Goal: Task Accomplishment & Management: Manage account settings

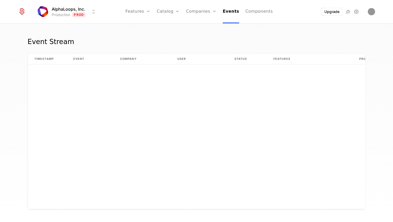
scroll to position [422, 0]
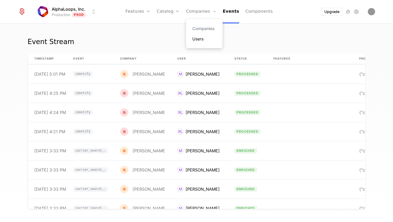
click at [199, 39] on link "Users" at bounding box center [204, 39] width 24 height 6
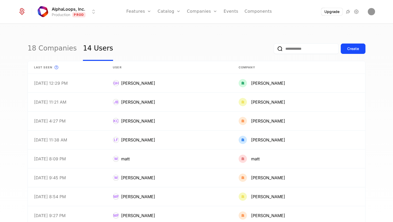
click at [310, 51] on input "email" at bounding box center [305, 49] width 65 height 10
type input "**********"
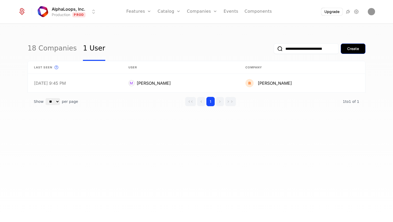
click at [352, 45] on button "Create" at bounding box center [352, 49] width 25 height 10
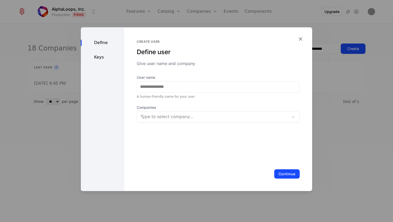
click at [46, 151] on div at bounding box center [196, 111] width 393 height 222
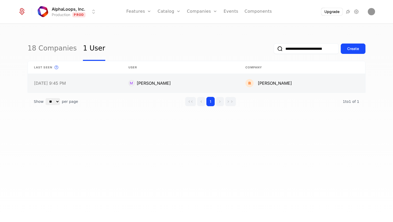
click at [179, 81] on link at bounding box center [180, 83] width 117 height 19
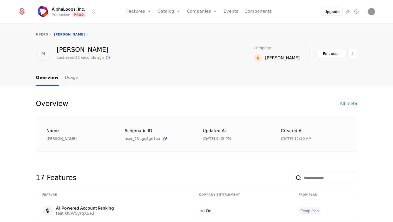
click at [61, 36] on div "users Matt" at bounding box center [196, 34] width 321 height 4
click at [65, 52] on div "[PERSON_NAME]" at bounding box center [84, 50] width 54 height 6
click at [293, 63] on div "users Matt M Matt Last seen 22 seconds ago This is the date a track or identify…" at bounding box center [196, 47] width 393 height 46
click at [294, 60] on div "[PERSON_NAME]" at bounding box center [282, 58] width 35 height 6
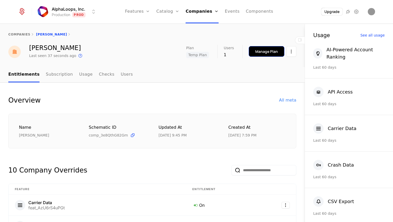
click at [272, 53] on div "Manage Plan" at bounding box center [266, 51] width 23 height 5
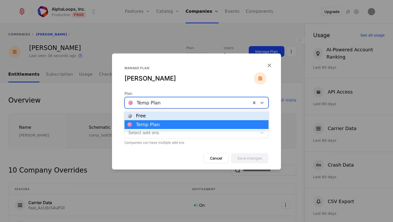
click at [205, 106] on div at bounding box center [187, 102] width 119 height 7
click at [199, 118] on div "Free" at bounding box center [196, 116] width 138 height 5
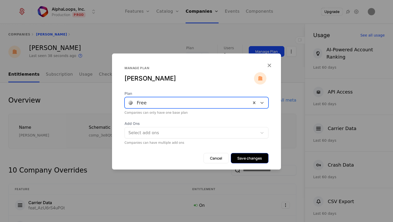
click at [257, 160] on button "Save changes" at bounding box center [250, 158] width 38 height 10
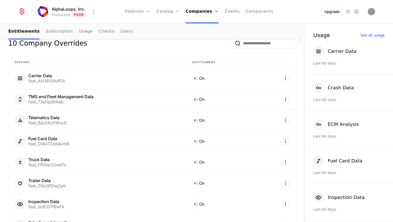
scroll to position [109, 0]
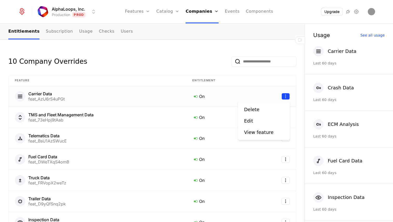
click at [285, 95] on html "AlphaLoops, Inc. Production Prod Features Features Flags Catalog Plans Add Ons …" at bounding box center [196, 111] width 393 height 222
click at [255, 111] on div "Delete" at bounding box center [251, 109] width 15 height 7
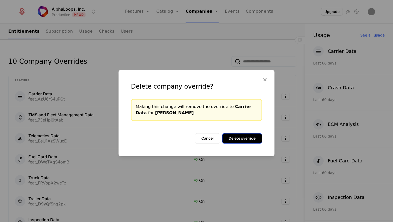
click at [255, 136] on button "Delete override" at bounding box center [242, 138] width 40 height 10
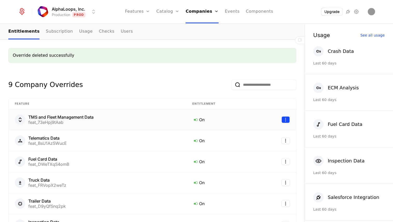
click at [286, 120] on html "AlphaLoops, Inc. Production Prod Features Features Flags Catalog Plans Add Ons …" at bounding box center [196, 111] width 393 height 222
click at [271, 136] on div "Delete" at bounding box center [263, 133] width 39 height 7
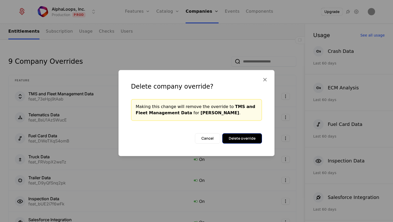
click at [246, 138] on button "Delete override" at bounding box center [242, 138] width 40 height 10
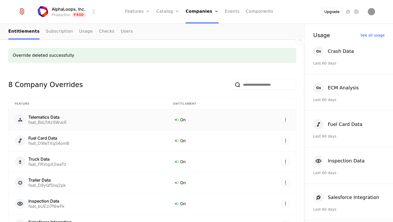
click at [284, 125] on td at bounding box center [272, 120] width 48 height 21
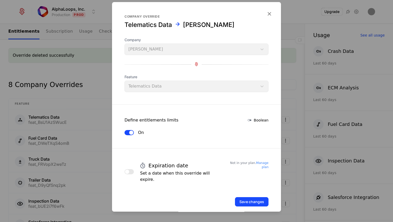
click at [64, 119] on div at bounding box center [196, 111] width 393 height 222
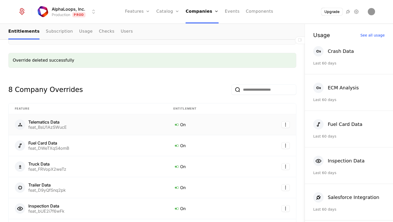
scroll to position [154, 0]
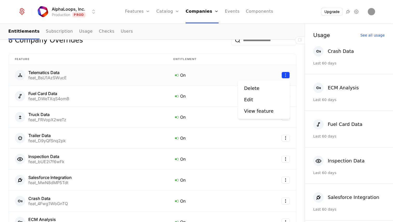
click at [285, 75] on html "AlphaLoops, Inc. Production Prod Features Features Flags Catalog Plans Add Ons …" at bounding box center [196, 111] width 393 height 222
click at [261, 89] on div "Delete" at bounding box center [253, 88] width 19 height 7
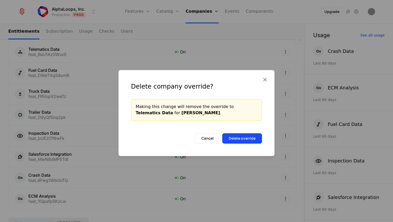
scroll to position [130, 0]
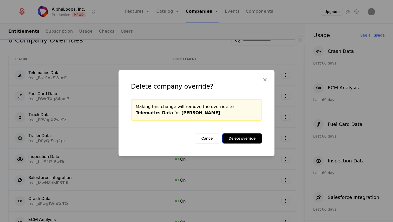
click at [251, 142] on button "Delete override" at bounding box center [242, 138] width 40 height 10
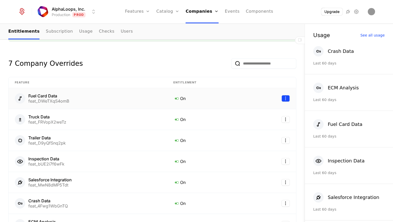
click at [284, 99] on html "AlphaLoops, Inc. Production Prod Features Features Flags Catalog Plans Add Ons …" at bounding box center [196, 111] width 393 height 222
click at [264, 114] on div "Delete" at bounding box center [263, 111] width 39 height 7
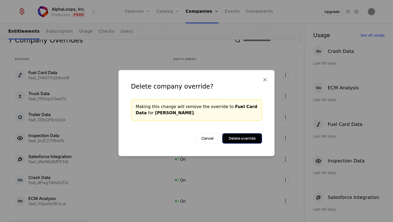
click at [255, 139] on button "Delete override" at bounding box center [242, 138] width 40 height 10
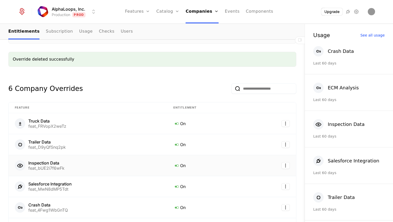
scroll to position [112, 0]
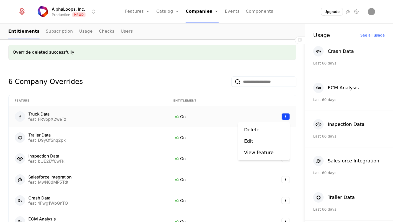
click at [288, 118] on html "AlphaLoops, Inc. Production Prod Features Features Flags Catalog Plans Add Ons …" at bounding box center [196, 111] width 393 height 222
click at [272, 129] on div "Delete" at bounding box center [263, 129] width 39 height 7
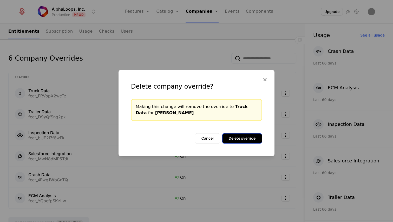
click at [252, 140] on button "Delete override" at bounding box center [242, 138] width 40 height 10
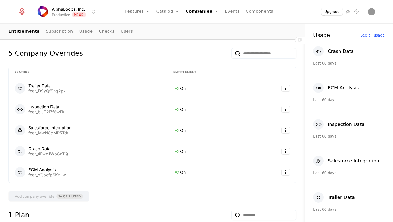
scroll to position [147, 0]
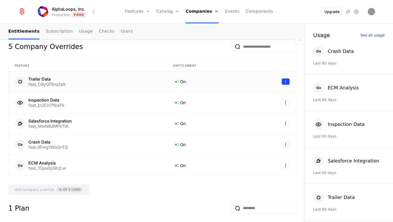
click at [289, 84] on html "AlphaLoops, Inc. Production Prod Features Features Flags Catalog Plans Add Ons …" at bounding box center [196, 111] width 393 height 222
click at [267, 98] on div "Delete" at bounding box center [263, 94] width 39 height 7
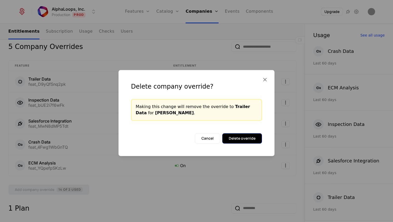
click at [252, 139] on button "Delete override" at bounding box center [242, 138] width 40 height 10
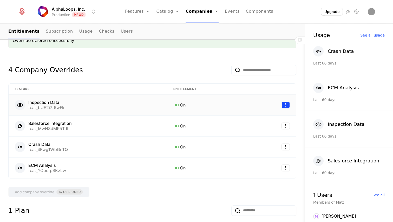
click at [288, 108] on html "AlphaLoops, Inc. Production Prod Features Features Flags Catalog Plans Add Ons …" at bounding box center [196, 111] width 393 height 222
click at [268, 122] on div "Delete" at bounding box center [263, 118] width 39 height 7
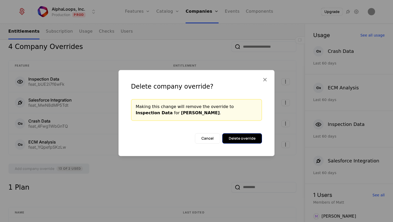
click at [260, 142] on button "Delete override" at bounding box center [242, 138] width 40 height 10
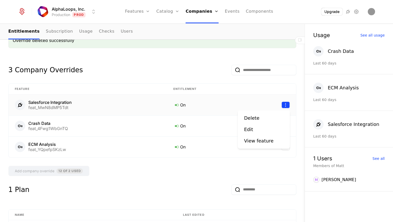
click at [287, 105] on html "AlphaLoops, Inc. Production Prod Features Features Flags Catalog Plans Add Ons …" at bounding box center [196, 111] width 393 height 222
click at [274, 120] on div "Delete" at bounding box center [263, 118] width 39 height 7
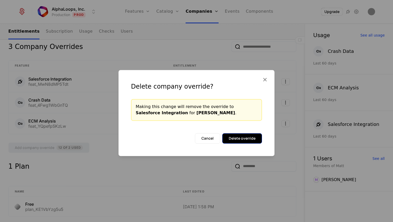
click at [246, 138] on button "Delete override" at bounding box center [242, 138] width 40 height 10
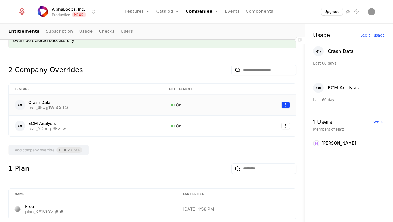
click at [287, 105] on html "AlphaLoops, Inc. Production Prod Features Features Flags Catalog Plans Add Ons …" at bounding box center [196, 111] width 393 height 222
click at [268, 119] on div "Delete" at bounding box center [263, 118] width 39 height 7
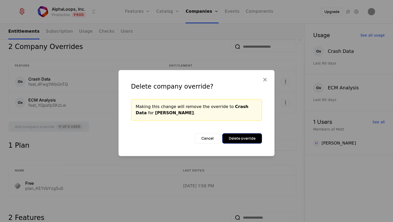
click at [257, 139] on button "Delete override" at bounding box center [242, 138] width 40 height 10
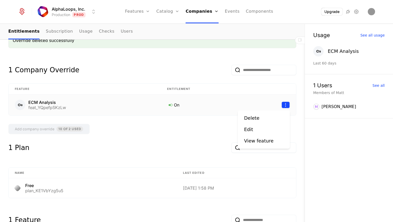
click at [284, 108] on html "AlphaLoops, Inc. Production Prod Features Features Flags Catalog Plans Add Ons …" at bounding box center [196, 111] width 393 height 222
click at [270, 118] on div "Delete" at bounding box center [263, 118] width 39 height 7
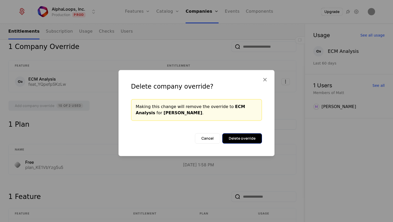
click at [254, 140] on button "Delete override" at bounding box center [242, 138] width 40 height 10
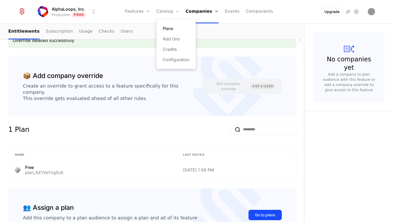
click at [168, 29] on link "Plans" at bounding box center [176, 28] width 27 height 6
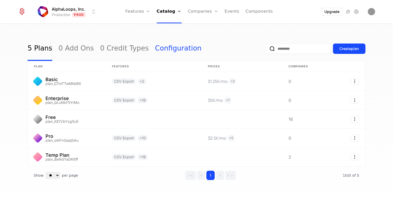
click at [155, 50] on link "Configuration" at bounding box center [178, 49] width 46 height 24
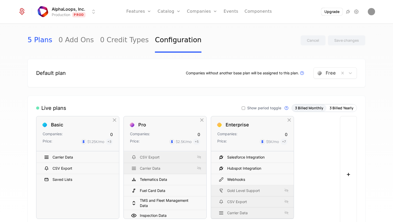
click at [45, 37] on link "5 Plans" at bounding box center [40, 40] width 25 height 24
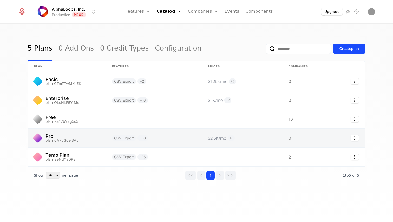
click at [99, 134] on link at bounding box center [67, 138] width 78 height 19
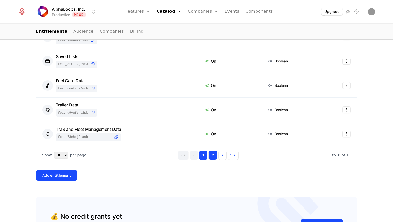
click at [209, 157] on button "2" at bounding box center [212, 155] width 9 height 9
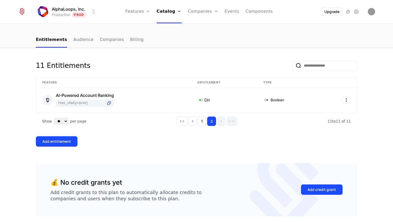
scroll to position [26, 0]
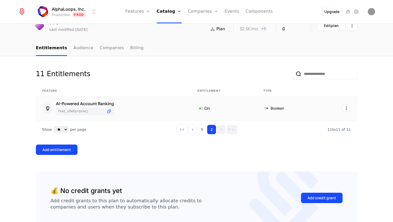
click at [350, 110] on td at bounding box center [337, 109] width 38 height 24
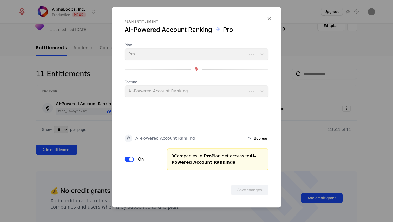
click at [343, 109] on div at bounding box center [196, 111] width 393 height 222
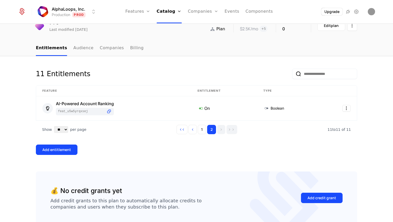
click at [343, 109] on html "AlphaLoops, Inc. Production Prod Features Features Flags Catalog Plans Add Ons …" at bounding box center [196, 111] width 393 height 222
click at [317, 120] on div "Delete" at bounding box center [312, 122] width 15 height 7
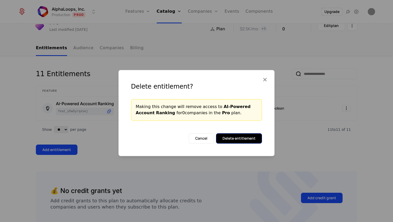
click at [256, 143] on button "Delete entitlement" at bounding box center [239, 138] width 46 height 10
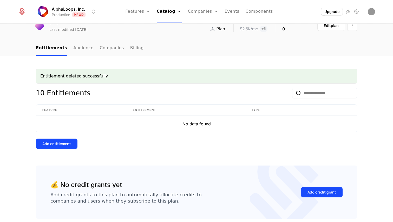
scroll to position [0, 0]
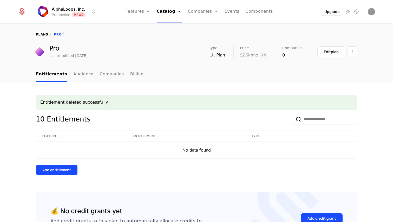
click at [39, 34] on link "plans" at bounding box center [42, 35] width 12 height 4
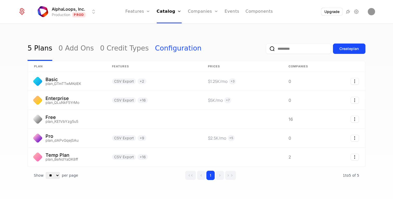
click at [155, 47] on link "Configuration" at bounding box center [178, 49] width 46 height 24
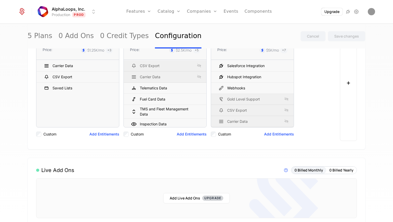
click at [309, 99] on div "Basic Companies: 0 Price: $1.25K /mo + 3 Carrier Data CSV Export Saved Lists To…" at bounding box center [186, 83] width 300 height 117
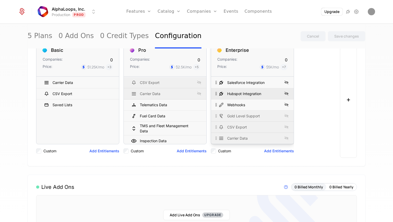
scroll to position [74, 0]
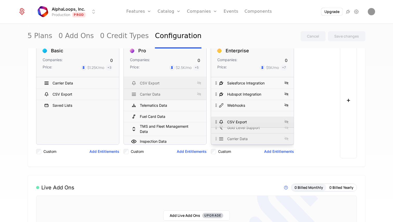
drag, startPoint x: 233, startPoint y: 131, endPoint x: 236, endPoint y: 126, distance: 5.9
click at [236, 126] on div "CSV Export" at bounding box center [249, 122] width 63 height 8
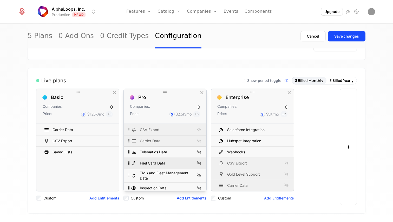
scroll to position [0, 0]
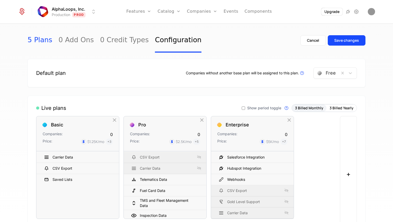
click at [33, 37] on link "5 Plans" at bounding box center [40, 40] width 25 height 24
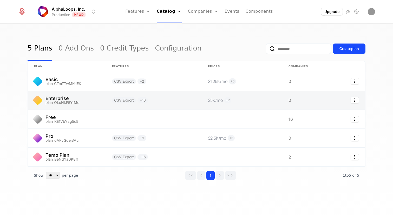
click at [64, 103] on link at bounding box center [67, 100] width 78 height 19
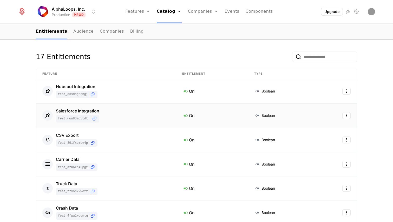
scroll to position [50, 0]
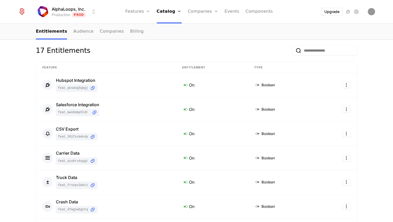
click at [306, 53] on input "email" at bounding box center [324, 50] width 65 height 10
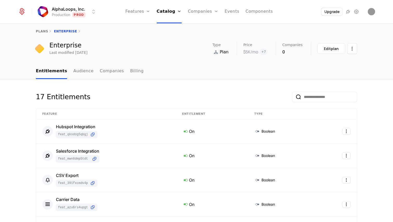
scroll to position [0, 0]
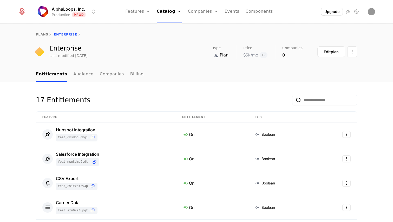
click at [332, 49] on button "Edit plan" at bounding box center [331, 51] width 28 height 11
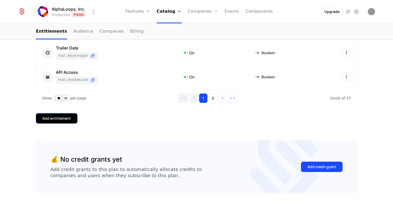
click at [60, 121] on button "Add entitlement" at bounding box center [57, 118] width 42 height 10
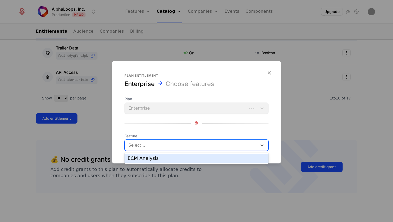
click at [148, 140] on div "Select..." at bounding box center [196, 145] width 144 height 11
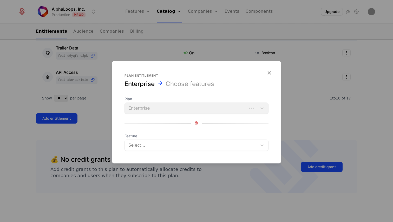
click at [148, 132] on div "Plan Enterprise Feature Select..." at bounding box center [196, 123] width 144 height 55
click at [268, 74] on icon "button" at bounding box center [269, 72] width 7 height 7
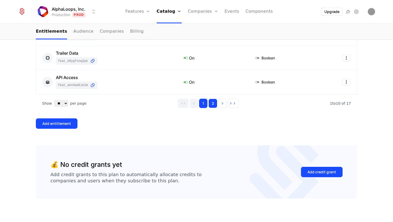
click at [216, 104] on button "2" at bounding box center [212, 103] width 9 height 9
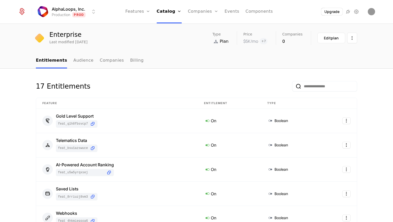
scroll to position [0, 0]
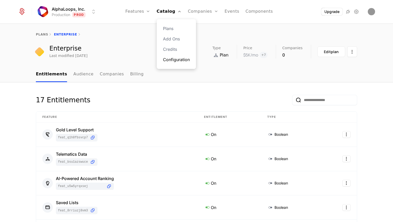
click at [170, 58] on link "Configuration" at bounding box center [176, 60] width 27 height 6
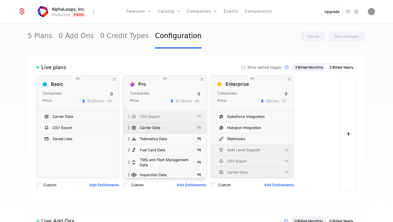
scroll to position [40, 0]
click at [238, 90] on div "Enterprise Companies: 0 Price: $5K /mo + 7" at bounding box center [252, 93] width 83 height 35
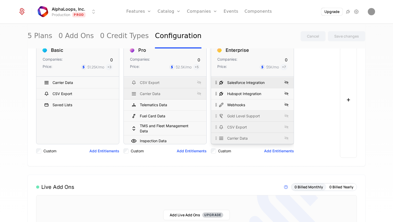
click at [237, 118] on div "Gold Level Support" at bounding box center [243, 116] width 33 height 5
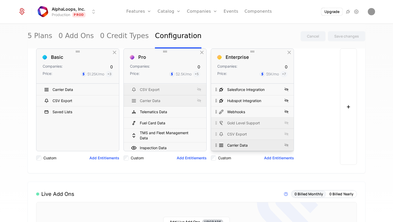
scroll to position [67, 0]
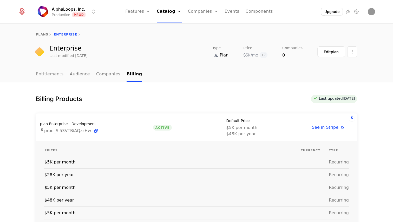
click at [58, 73] on link "Entitlements" at bounding box center [50, 74] width 28 height 15
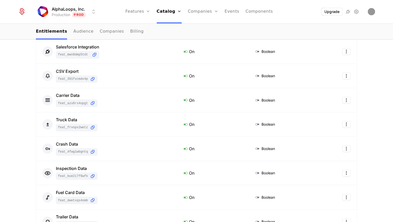
scroll to position [98, 0]
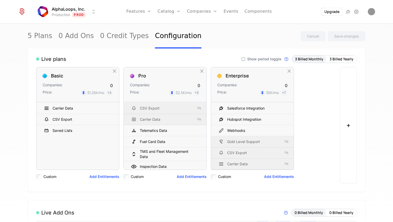
scroll to position [50, 0]
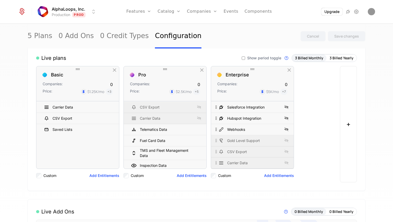
click at [266, 176] on button "Add Entitlements" at bounding box center [279, 175] width 30 height 5
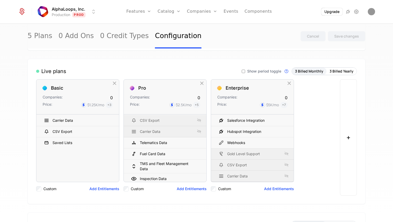
scroll to position [39, 0]
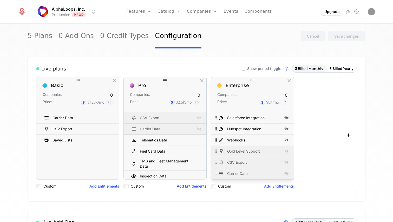
click at [251, 107] on div "Enterprise Companies: 0 Price: $5K /mo + 7" at bounding box center [252, 94] width 83 height 35
click at [245, 96] on div "Companies: 0" at bounding box center [252, 95] width 70 height 6
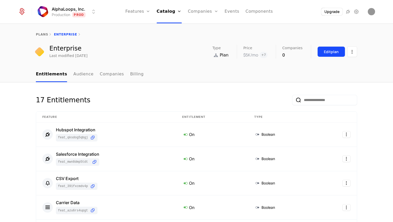
click at [320, 49] on button "Edit plan" at bounding box center [331, 51] width 28 height 11
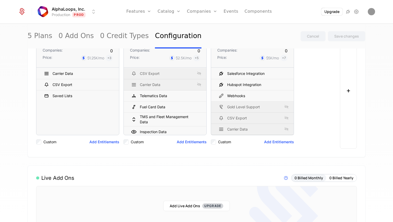
scroll to position [94, 0]
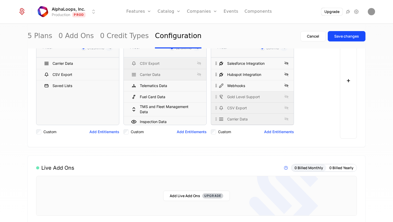
click at [277, 134] on button "Add Entitlements" at bounding box center [279, 132] width 30 height 5
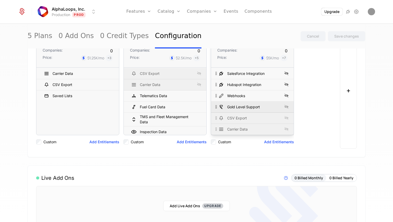
scroll to position [81, 0]
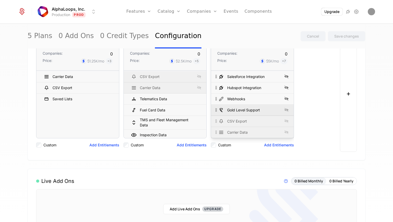
click at [262, 97] on div "Webhooks" at bounding box center [249, 99] width 63 height 8
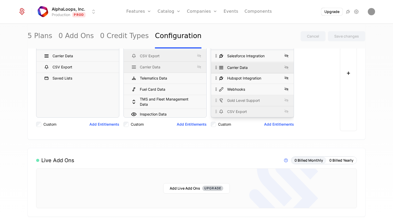
scroll to position [100, 0]
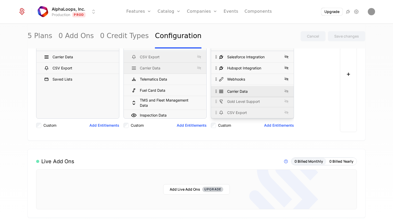
drag, startPoint x: 253, startPoint y: 81, endPoint x: 252, endPoint y: 92, distance: 11.2
click at [252, 92] on div "Carrier Data" at bounding box center [249, 92] width 63 height 8
drag, startPoint x: 245, startPoint y: 113, endPoint x: 245, endPoint y: 103, distance: 9.6
click at [245, 103] on div "CSV Export" at bounding box center [237, 102] width 20 height 5
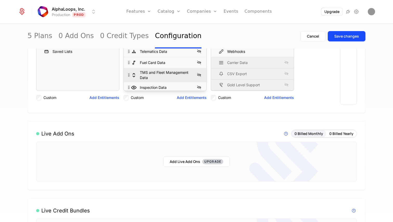
scroll to position [66, 0]
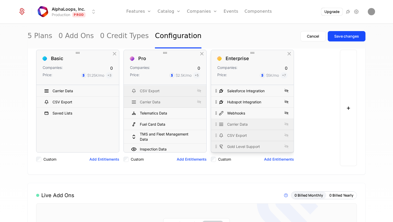
click at [259, 64] on div "Enterprise Companies: 0 Price: $5K /mo + 7" at bounding box center [252, 67] width 83 height 35
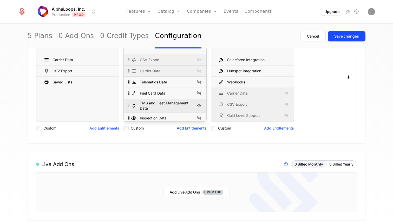
scroll to position [83, 0]
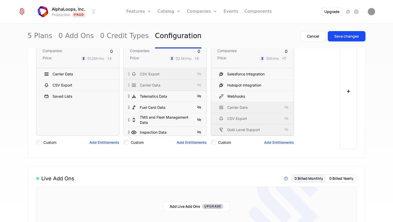
click at [187, 145] on button "Add Entitlements" at bounding box center [192, 142] width 30 height 5
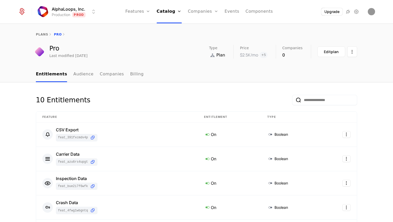
click at [307, 102] on input "email" at bounding box center [324, 100] width 65 height 10
type input "**"
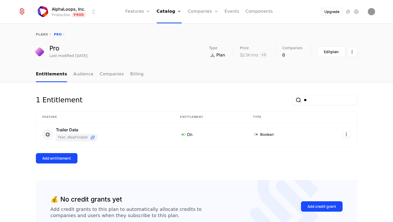
click at [324, 101] on input "**" at bounding box center [324, 100] width 65 height 10
type input "*"
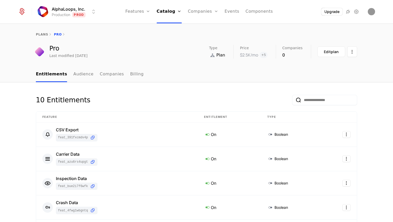
type input "*"
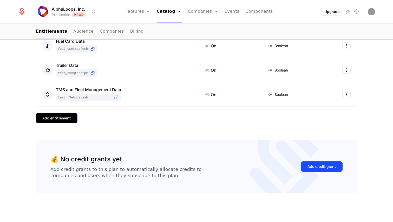
type input "*"
click at [43, 114] on button "Add entitlement" at bounding box center [57, 118] width 42 height 10
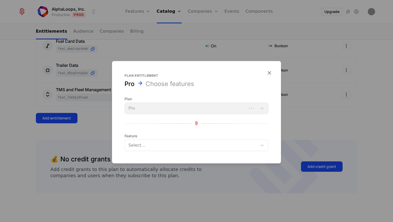
click at [184, 102] on div "Plan Pro" at bounding box center [196, 105] width 144 height 18
click at [160, 146] on div at bounding box center [191, 145] width 125 height 7
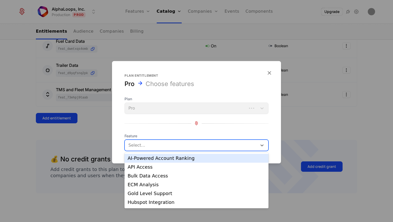
click at [159, 155] on div "AI-Powered Account Ranking" at bounding box center [196, 158] width 144 height 9
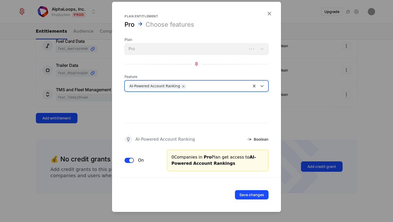
click at [246, 190] on div "Save changes" at bounding box center [196, 195] width 169 height 35
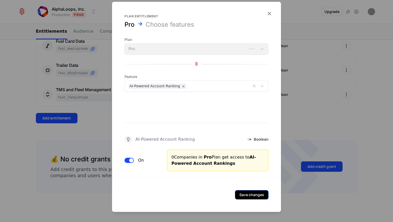
click at [248, 192] on button "Save changes" at bounding box center [251, 194] width 33 height 9
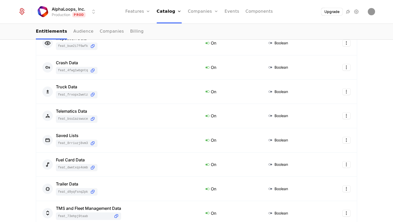
scroll to position [0, 0]
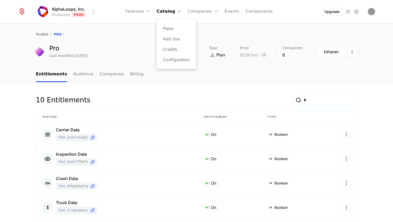
click at [178, 63] on div "Plans Add Ons Credits Configuration" at bounding box center [176, 44] width 39 height 50
click at [178, 60] on link "Configuration" at bounding box center [176, 60] width 27 height 6
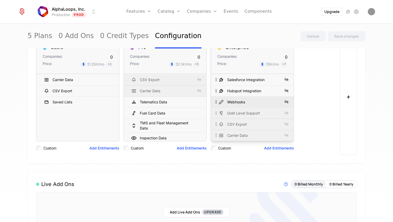
scroll to position [67, 0]
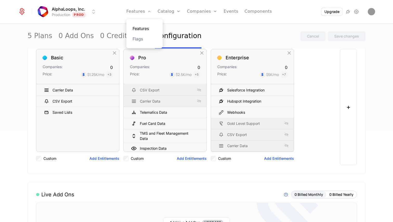
click at [145, 28] on link "Features" at bounding box center [144, 28] width 24 height 6
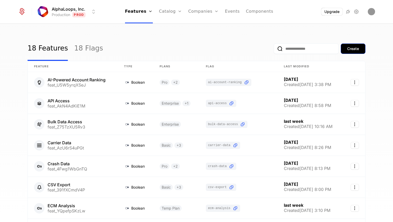
click at [356, 47] on div "Create" at bounding box center [353, 48] width 12 height 5
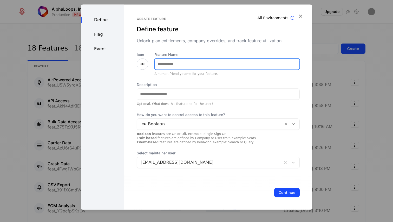
click at [169, 62] on input "Feature Name" at bounding box center [226, 64] width 145 height 11
type input "**********"
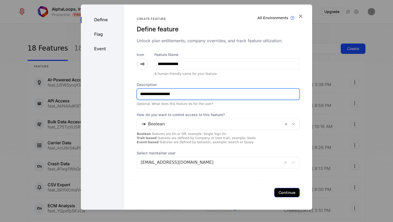
type input "**********"
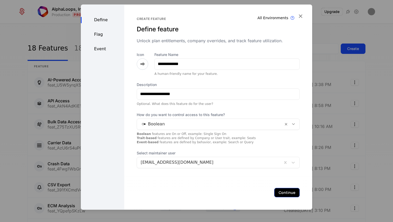
click at [289, 195] on button "Continue" at bounding box center [286, 192] width 25 height 9
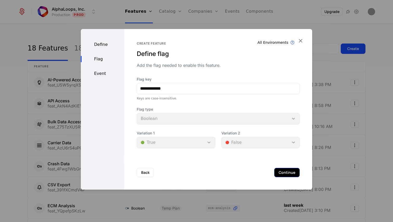
click at [289, 175] on button "Continue" at bounding box center [286, 172] width 25 height 9
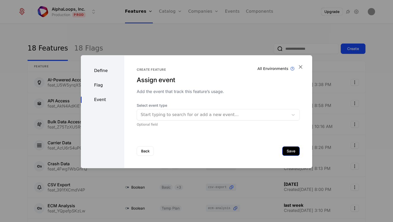
click at [287, 152] on button "Save" at bounding box center [290, 151] width 17 height 9
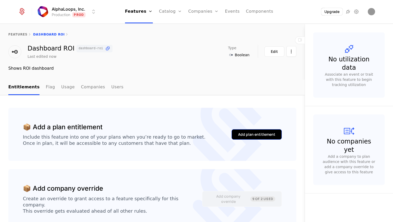
click at [269, 138] on button "Add plan entitlement" at bounding box center [256, 135] width 50 height 10
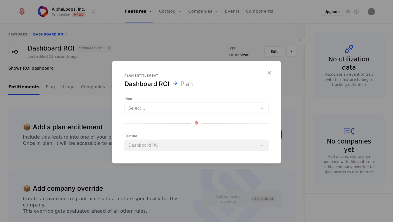
click at [159, 111] on div at bounding box center [190, 108] width 125 height 7
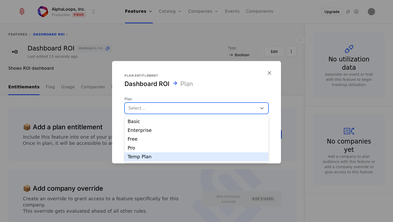
click at [150, 157] on div "Temp Plan" at bounding box center [196, 157] width 138 height 5
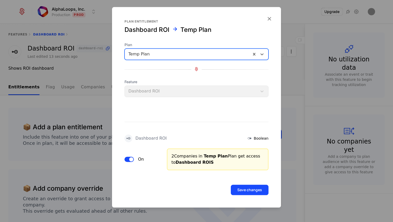
click at [254, 199] on form "Plan entitlement Dashboard ROI Temp Plan Plan option Temp Plan, selected. Temp …" at bounding box center [196, 107] width 169 height 201
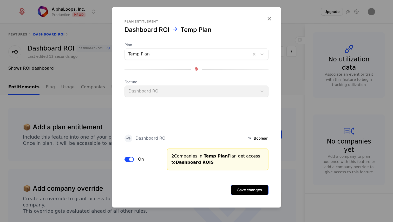
click at [252, 193] on button "Save changes" at bounding box center [250, 190] width 38 height 10
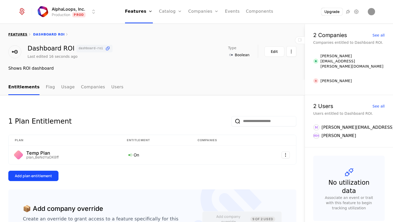
click at [17, 34] on link "features" at bounding box center [17, 35] width 19 height 4
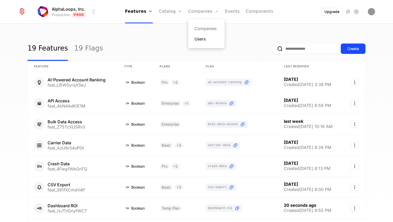
click at [197, 38] on link "Users" at bounding box center [206, 39] width 24 height 6
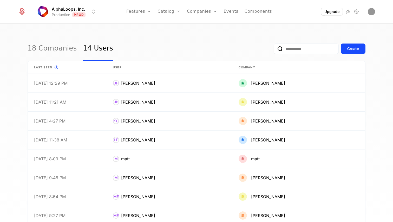
click at [285, 48] on input "email" at bounding box center [305, 49] width 65 height 10
type input "**********"
click at [351, 50] on div "Create" at bounding box center [353, 48] width 12 height 5
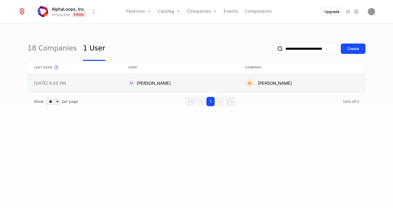
click at [272, 80] on link at bounding box center [302, 83] width 126 height 19
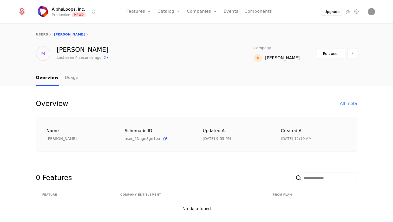
click at [296, 59] on div "[PERSON_NAME]" at bounding box center [282, 58] width 35 height 6
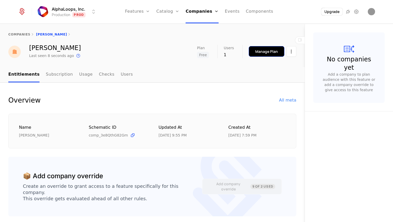
click at [273, 54] on div "Manage Plan" at bounding box center [266, 51] width 23 height 5
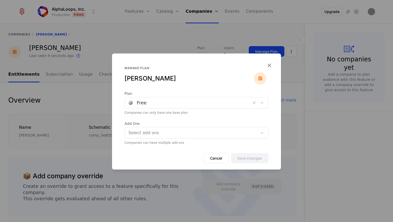
click at [233, 103] on div at bounding box center [187, 102] width 119 height 7
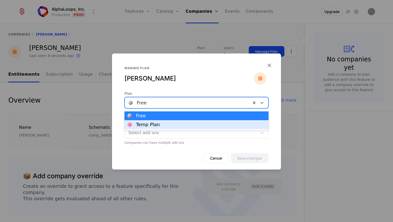
click at [225, 123] on div "Temp Plan" at bounding box center [196, 125] width 138 height 5
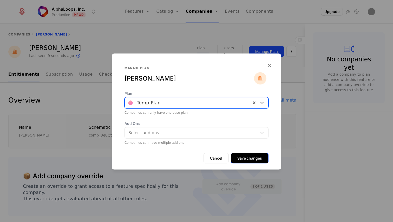
click at [260, 159] on button "Save changes" at bounding box center [250, 158] width 38 height 10
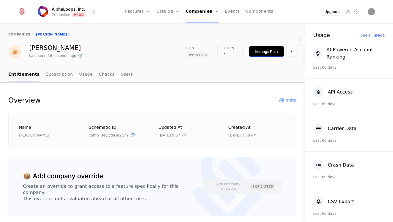
click at [259, 51] on div "Manage Plan" at bounding box center [266, 51] width 23 height 5
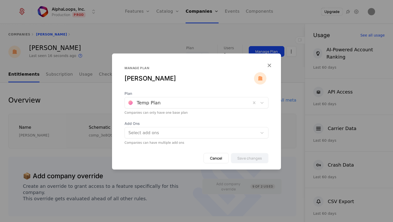
click at [158, 104] on div at bounding box center [187, 102] width 119 height 7
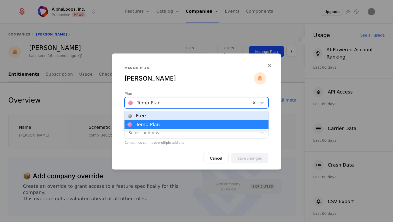
click at [141, 118] on div "Free" at bounding box center [141, 116] width 10 height 5
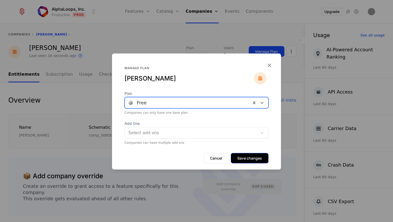
click at [244, 157] on button "Save changes" at bounding box center [250, 158] width 38 height 10
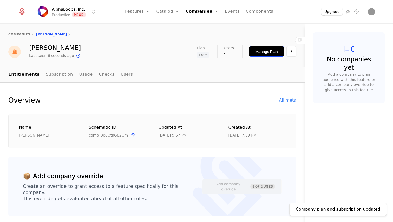
click at [280, 48] on button "Manage Plan" at bounding box center [266, 51] width 36 height 11
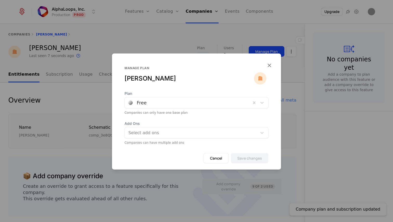
click at [184, 99] on div at bounding box center [187, 102] width 119 height 7
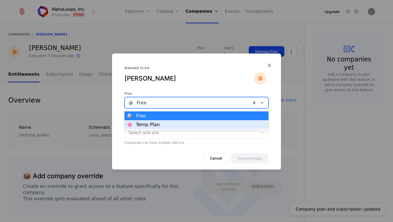
click at [179, 124] on div "Temp Plan" at bounding box center [196, 125] width 138 height 5
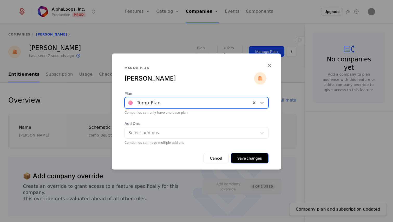
click at [258, 157] on button "Save changes" at bounding box center [250, 158] width 38 height 10
